Goal: Navigation & Orientation: Find specific page/section

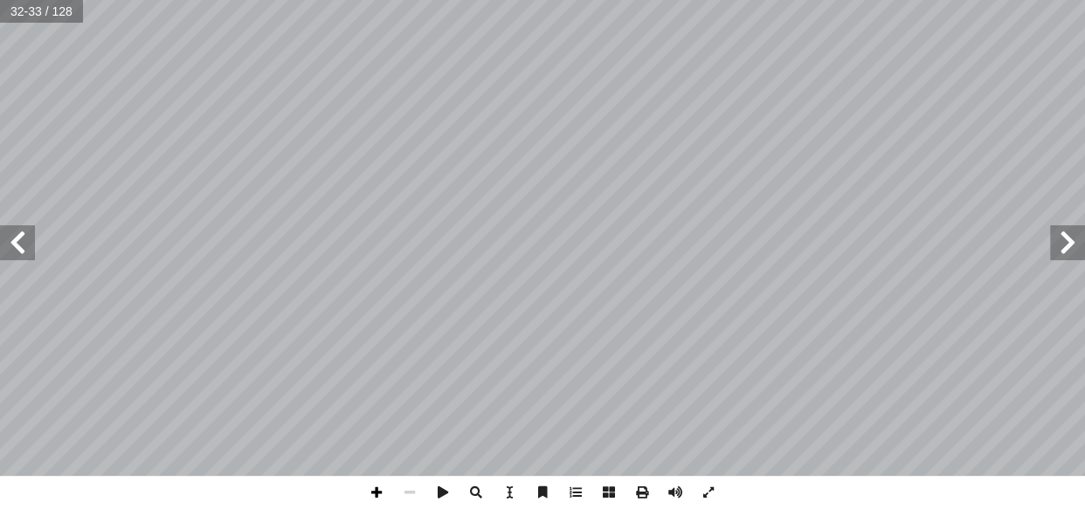
click at [373, 488] on span at bounding box center [376, 492] width 33 height 33
click at [1060, 241] on span at bounding box center [1067, 242] width 35 height 35
click at [1080, 239] on span at bounding box center [1067, 242] width 35 height 35
click at [375, 481] on span at bounding box center [376, 492] width 33 height 33
drag, startPoint x: 379, startPoint y: 476, endPoint x: 407, endPoint y: 488, distance: 30.2
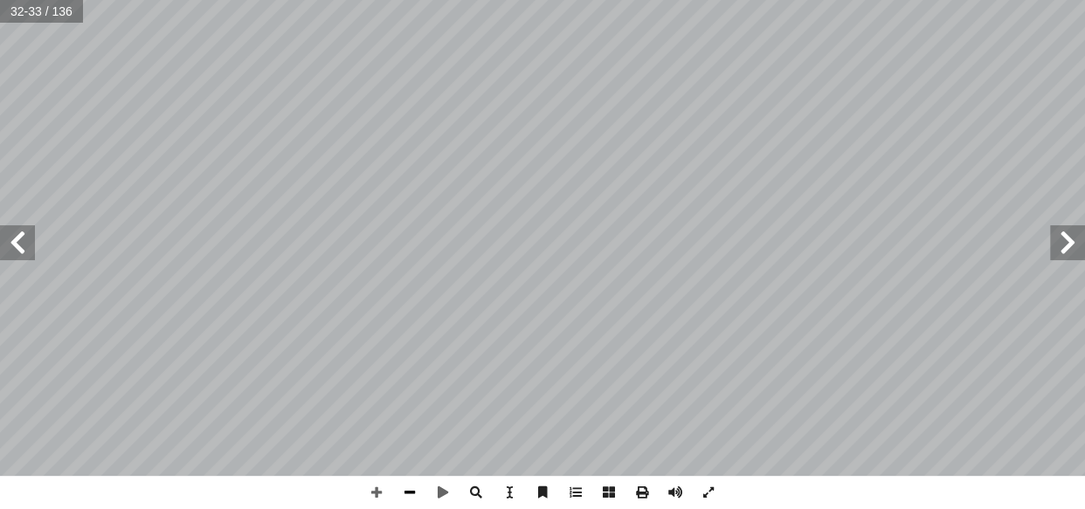
click at [407, 488] on span at bounding box center [409, 492] width 33 height 33
click at [28, 234] on span at bounding box center [17, 242] width 35 height 35
click at [32, 250] on span at bounding box center [17, 242] width 35 height 35
click at [414, 489] on span at bounding box center [409, 492] width 33 height 33
